Goal: Task Accomplishment & Management: Complete application form

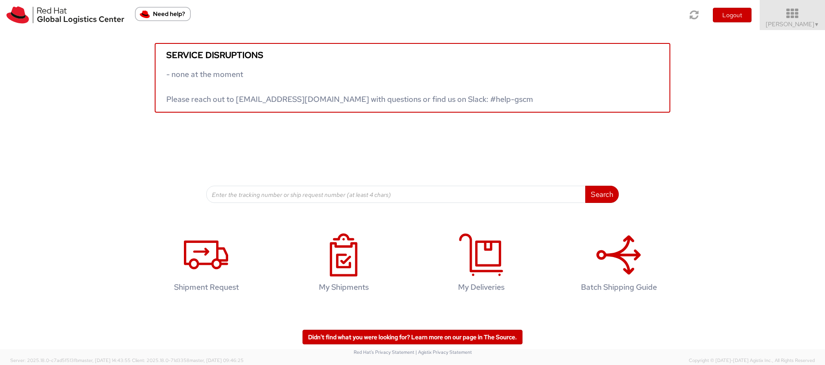
click at [797, 16] on icon at bounding box center [792, 14] width 75 height 12
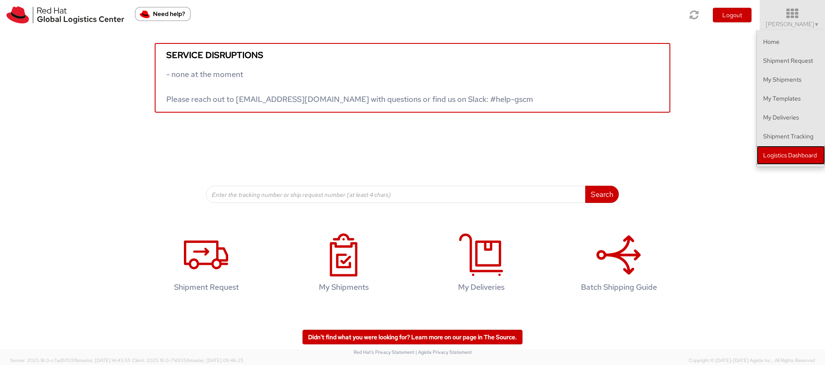
click at [776, 152] on link "Logistics Dashboard" at bounding box center [791, 155] width 68 height 19
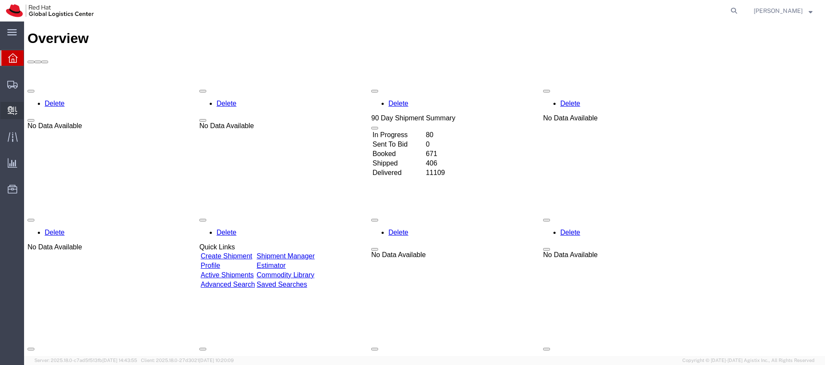
click at [0, 0] on span "Create Delivery" at bounding box center [0, 0] width 0 height 0
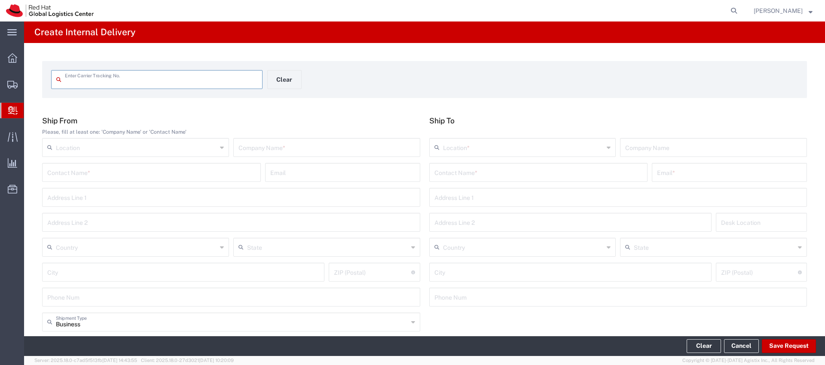
click at [449, 175] on input "text" at bounding box center [538, 171] width 208 height 15
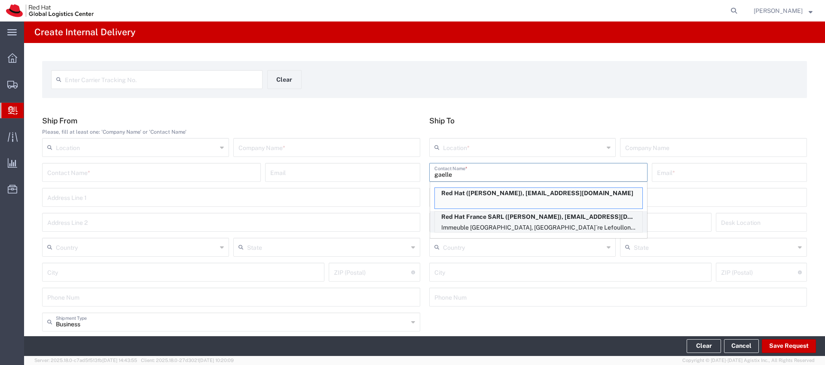
type input "gaelle"
click at [458, 213] on p "Red Hat France SARL (Gaelle Molle), gmolle@redhat.com" at bounding box center [539, 216] width 208 height 11
type input "RH - Puteaux"
type input "Red Hat France SARL"
type input "Gaelle Molle"
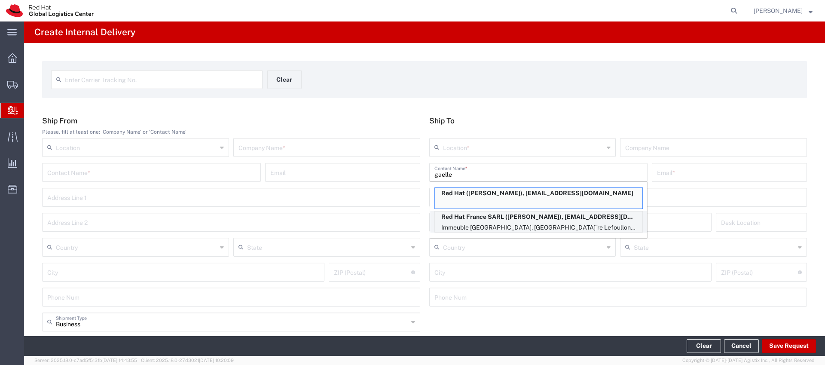
type input "gmolle@redhat.com"
type input "Immeuble Defense Plaza, 8th Floor"
type input "23-25 rue DelariviÃ¨re Lefoullon"
type input "FLEX"
type input "France"
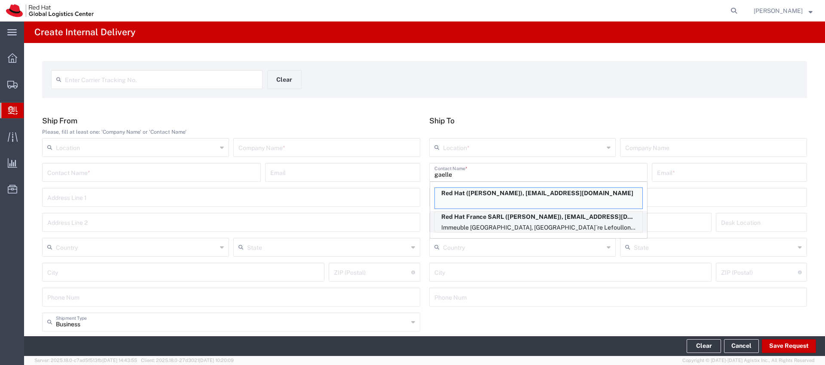
type input "PUTEAUX"
type input "92800"
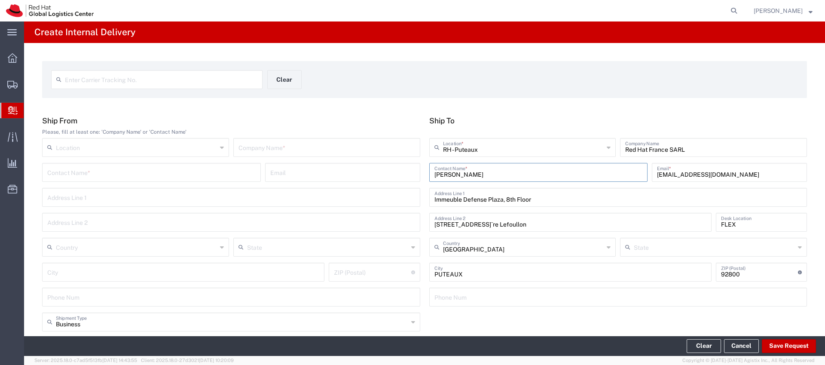
click at [320, 152] on input "text" at bounding box center [326, 146] width 177 height 15
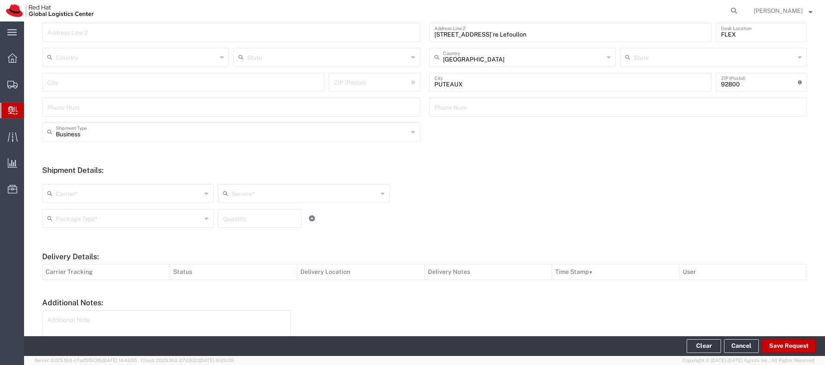
scroll to position [199, 0]
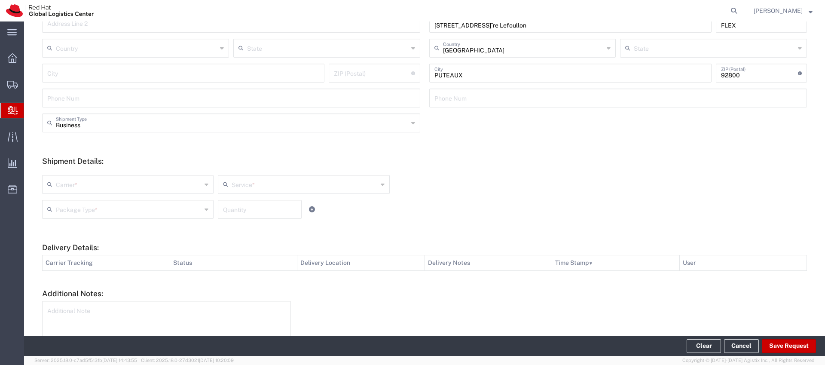
type input "BIC graphic"
click at [144, 183] on input "text" at bounding box center [129, 183] width 146 height 15
click at [121, 242] on span "Local Carrier" at bounding box center [128, 244] width 170 height 13
type input "Local Carrier"
type input "Local_Ground"
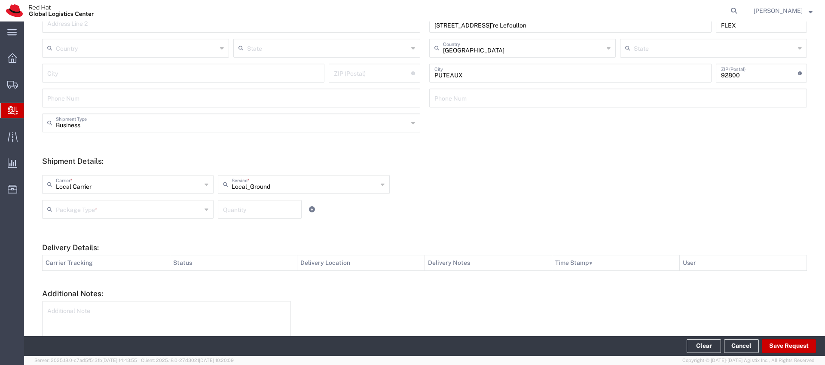
click at [165, 211] on input "text" at bounding box center [129, 208] width 146 height 15
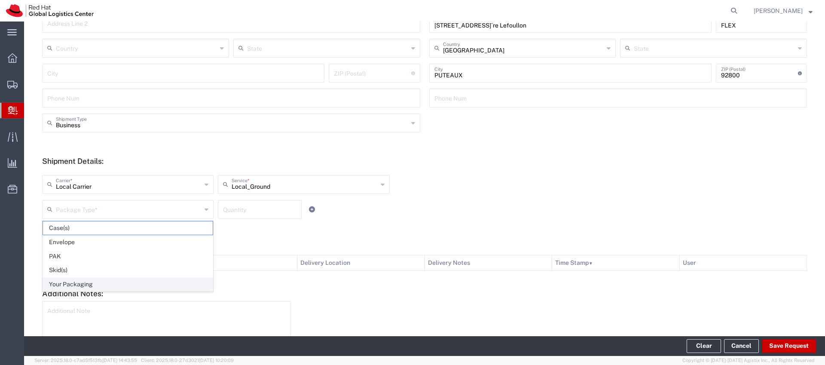
click at [122, 278] on span "Your Packaging" at bounding box center [128, 284] width 170 height 13
type input "Your Packaging"
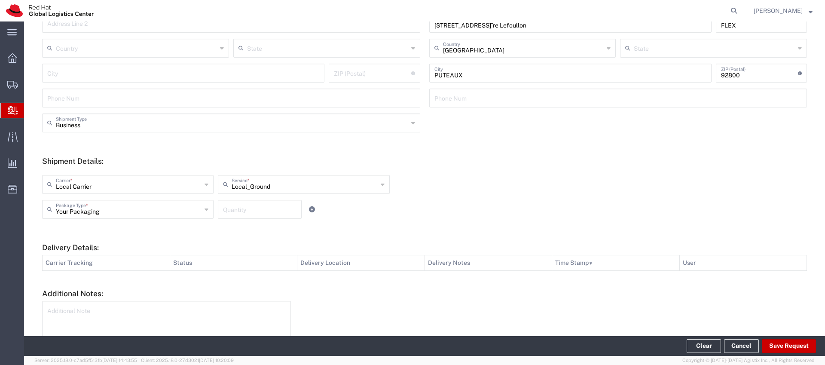
click at [253, 203] on input "number" at bounding box center [259, 208] width 73 height 15
type input "1"
click at [793, 346] on button "Save Request" at bounding box center [789, 346] width 54 height 14
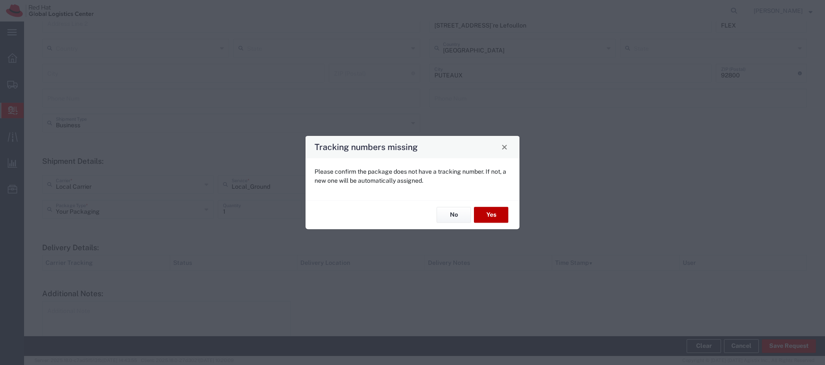
click at [501, 219] on button "Yes" at bounding box center [491, 215] width 34 height 16
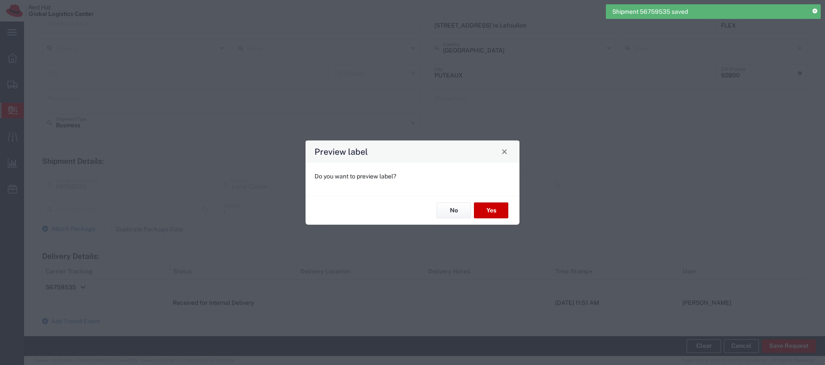
type input "Your Packaging"
type input "Local_Ground"
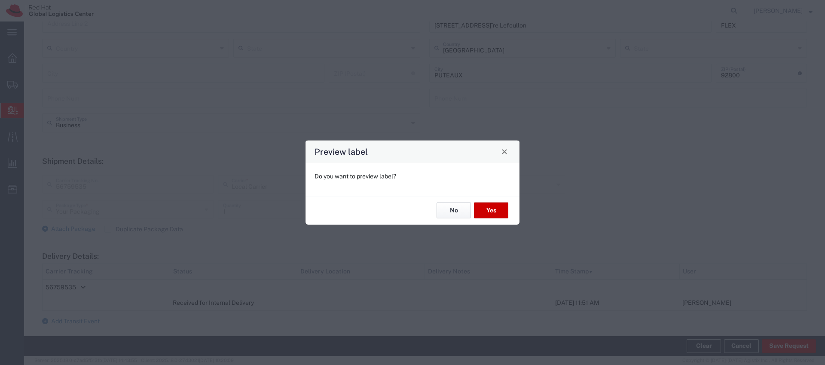
click at [460, 211] on button "No" at bounding box center [454, 210] width 34 height 16
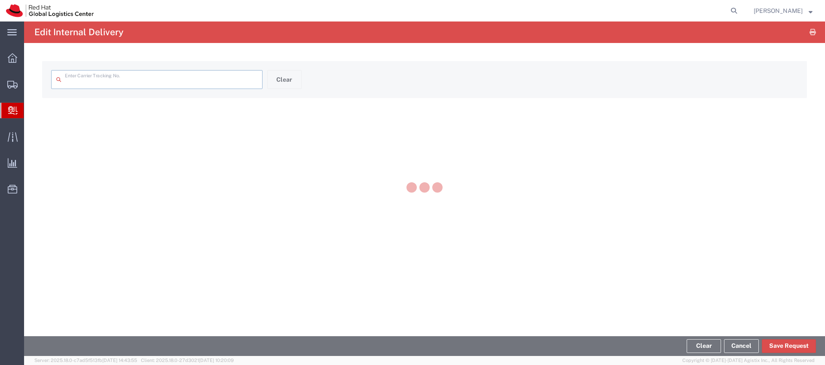
type input "56759535"
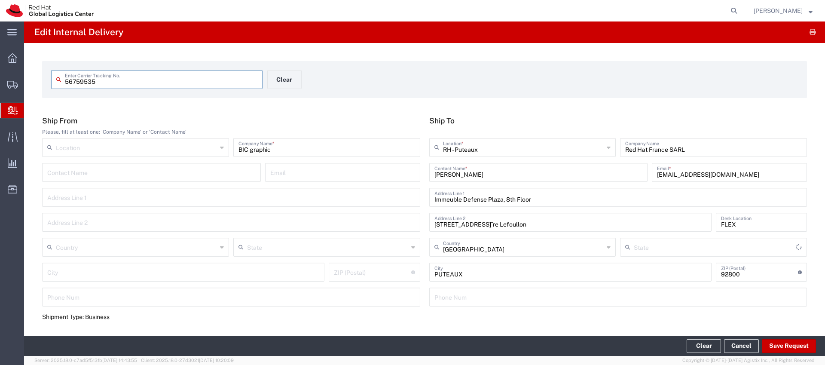
type input "Your Packaging"
type input "Local_Ground"
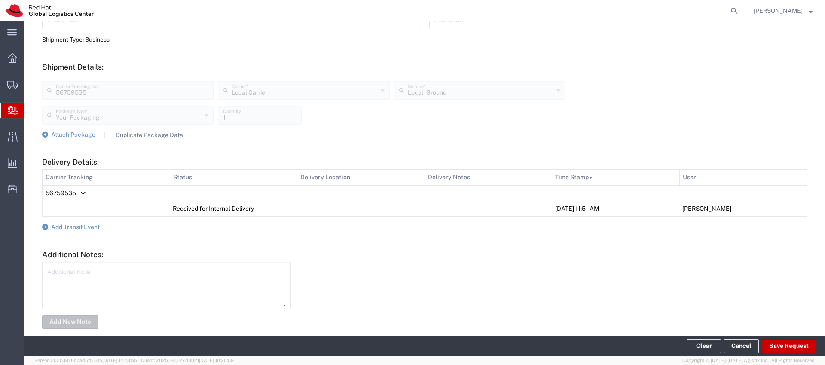
scroll to position [289, 0]
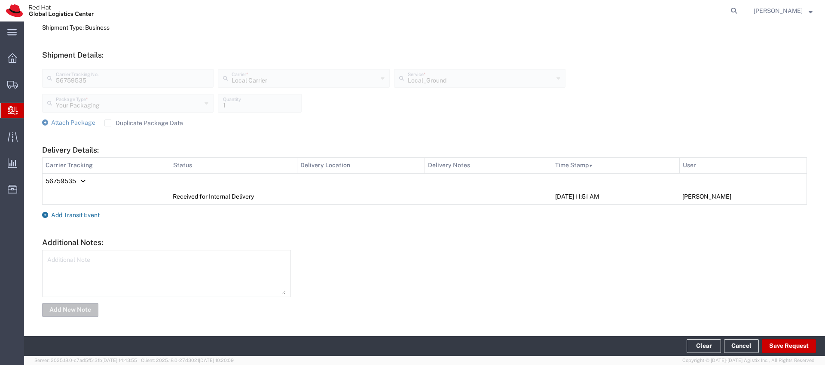
click at [87, 217] on span "Add Transit Event" at bounding box center [75, 214] width 49 height 7
click at [87, 217] on agx-block-ui "main_menu Created with Sketch. Collapse Menu Overview Shipments Shipment Manage…" at bounding box center [412, 182] width 825 height 365
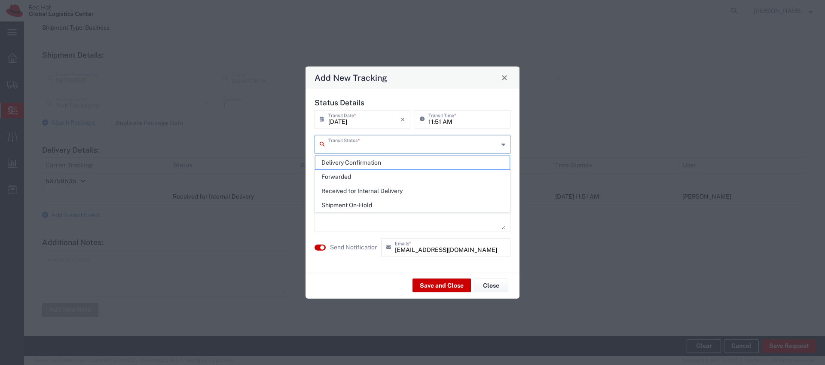
click at [365, 136] on input "text" at bounding box center [413, 143] width 170 height 15
click at [360, 161] on span "Delivery Confirmation" at bounding box center [412, 162] width 194 height 13
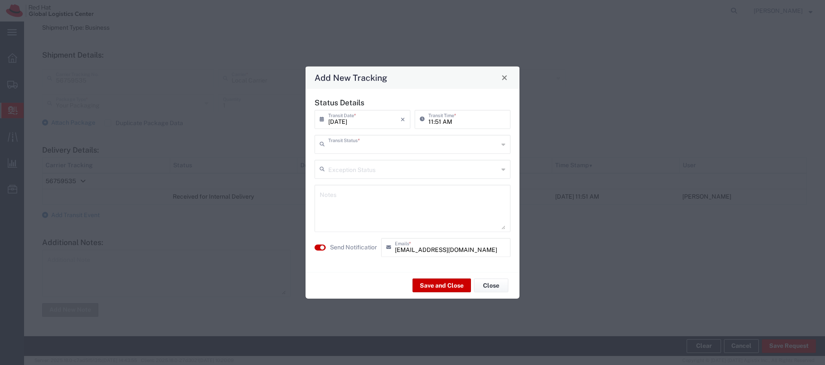
type input "Delivery Confirmation"
click at [430, 287] on button "Save and Close" at bounding box center [441, 285] width 58 height 14
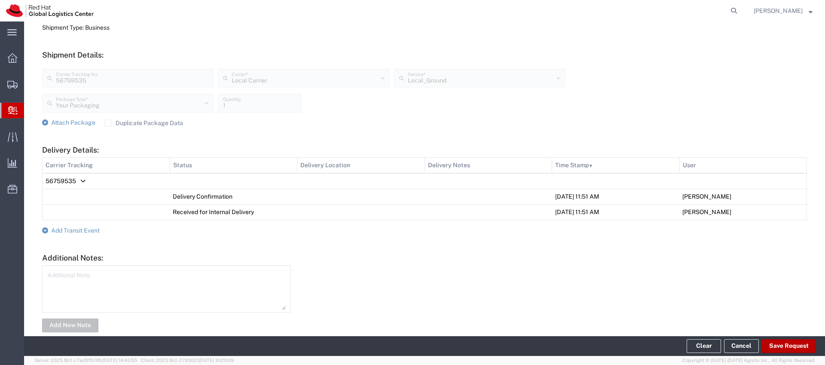
click at [779, 342] on button "Save Request" at bounding box center [789, 346] width 54 height 14
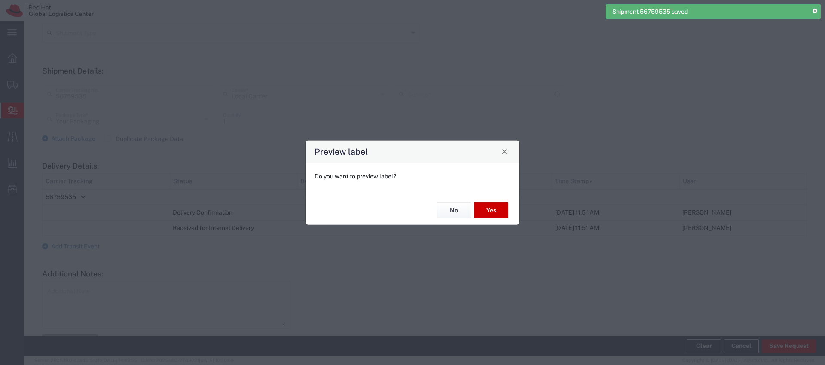
type input "Local_Ground"
click at [461, 214] on button "No" at bounding box center [454, 210] width 34 height 16
